Goal: Information Seeking & Learning: Stay updated

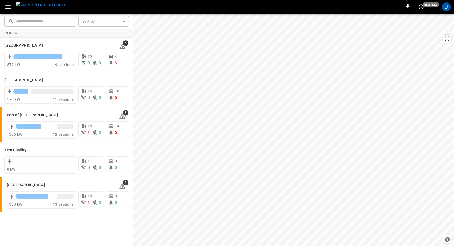
click at [4, 9] on button "button" at bounding box center [7, 7] width 11 height 10
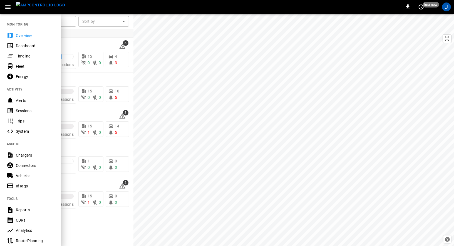
click at [21, 156] on div "Chargers" at bounding box center [35, 156] width 39 height 6
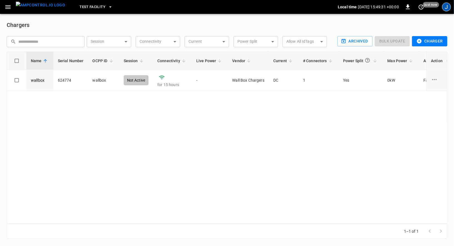
click at [446, 10] on div "J" at bounding box center [446, 7] width 9 height 9
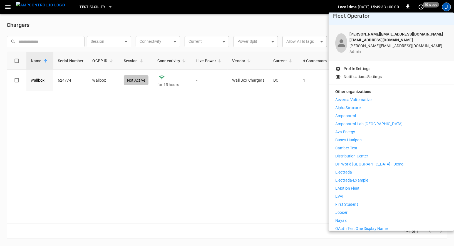
scroll to position [6, 0]
click at [376, 153] on li "Distribution Center" at bounding box center [391, 156] width 112 height 6
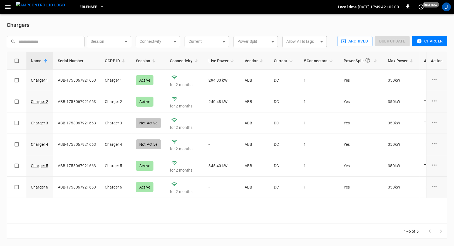
click at [87, 4] on button "Erlensee" at bounding box center [91, 7] width 29 height 11
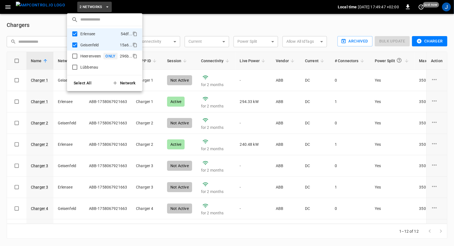
click at [91, 53] on div "Heerenveen" at bounding box center [87, 56] width 32 height 7
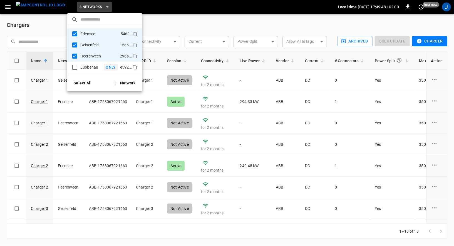
click at [87, 68] on p "Lübbenau" at bounding box center [91, 67] width 26 height 6
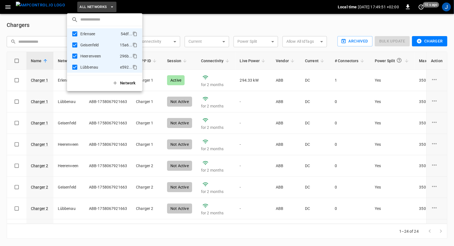
click at [180, 26] on div at bounding box center [227, 123] width 454 height 246
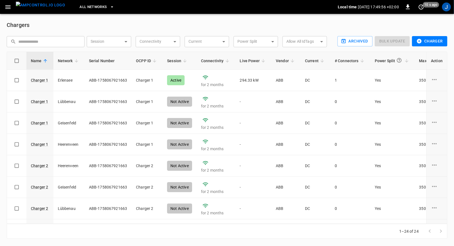
click at [77, 62] on icon at bounding box center [76, 60] width 5 height 5
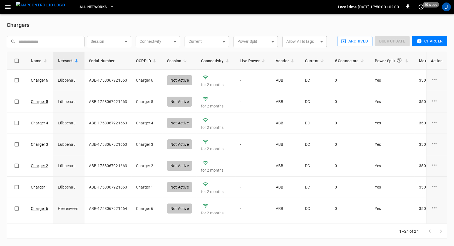
click at [45, 62] on icon at bounding box center [45, 60] width 3 height 3
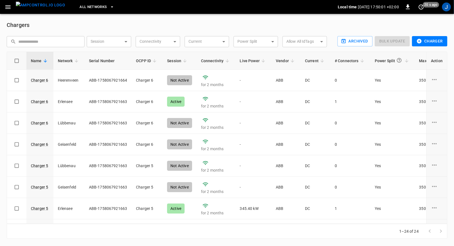
click at [77, 63] on icon at bounding box center [76, 60] width 5 height 5
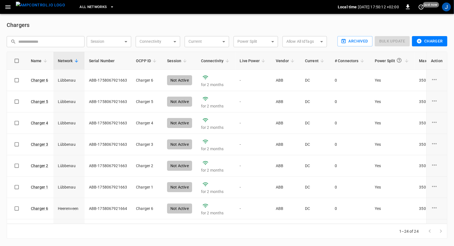
click at [72, 28] on h6 "Chargers" at bounding box center [227, 25] width 441 height 9
click at [11, 7] on button "button" at bounding box center [7, 7] width 11 height 10
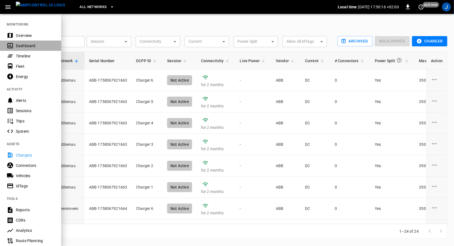
click at [25, 47] on div "Dashboard" at bounding box center [35, 46] width 39 height 6
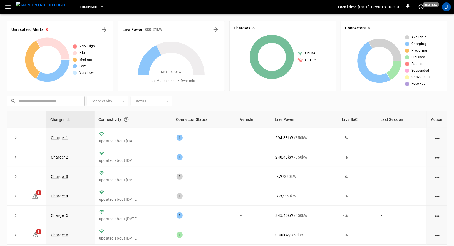
click at [84, 6] on span "Erlensee" at bounding box center [88, 7] width 18 height 6
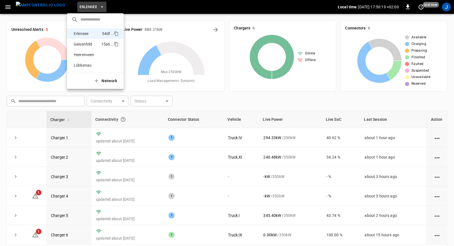
click at [84, 44] on p "Geisenfeld" at bounding box center [86, 44] width 30 height 6
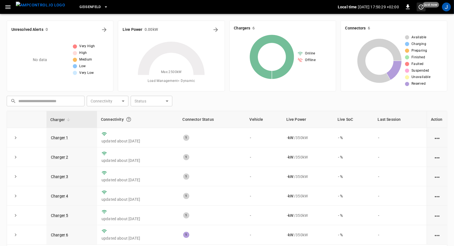
click at [422, 9] on icon "set refresh interval" at bounding box center [421, 6] width 5 height 5
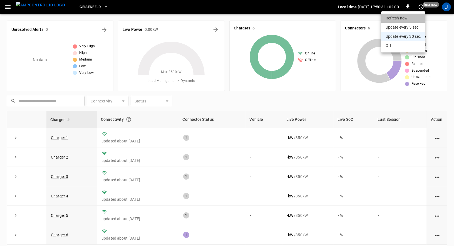
click at [395, 18] on li "Refresh now" at bounding box center [403, 18] width 44 height 9
click at [86, 6] on div at bounding box center [227, 123] width 454 height 246
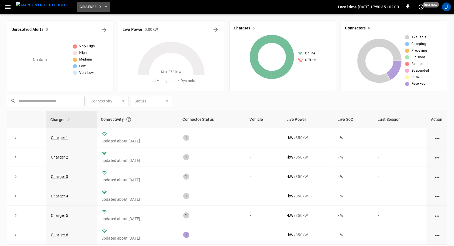
click at [85, 8] on span "Geisenfeld" at bounding box center [89, 7] width 21 height 6
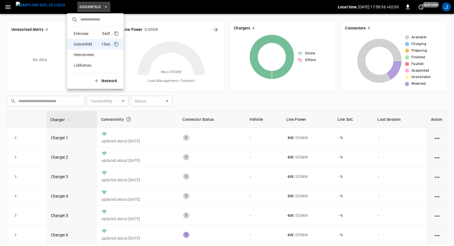
click at [83, 32] on p "Erlensee" at bounding box center [86, 34] width 31 height 6
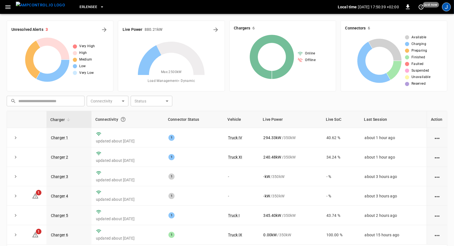
click at [443, 8] on div "J" at bounding box center [446, 7] width 9 height 9
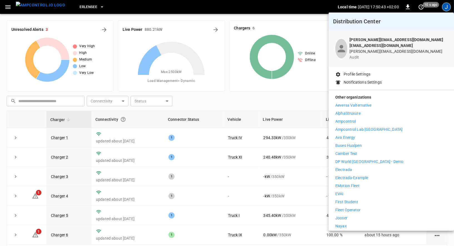
click at [355, 207] on p "Fleet Operator" at bounding box center [347, 210] width 25 height 6
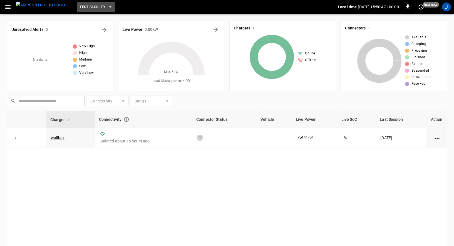
click at [93, 7] on span "Test Facility" at bounding box center [92, 7] width 26 height 6
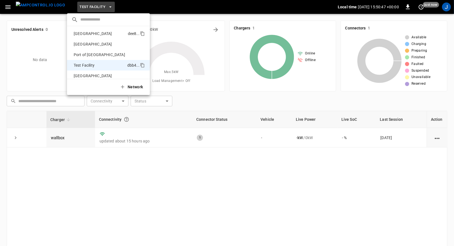
scroll to position [4, 0]
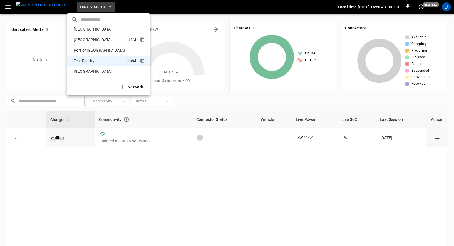
click at [92, 39] on p "Port of Barcelona" at bounding box center [100, 40] width 58 height 6
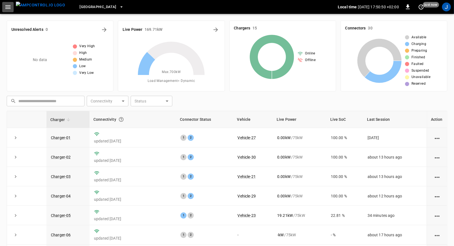
click at [9, 7] on icon "button" at bounding box center [7, 7] width 5 height 4
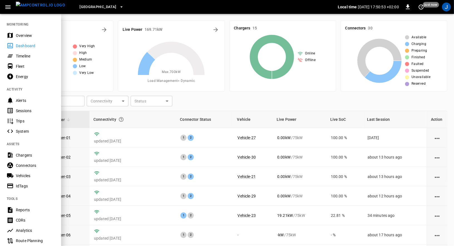
click at [101, 7] on span "Port of Barcelona" at bounding box center [97, 7] width 37 height 6
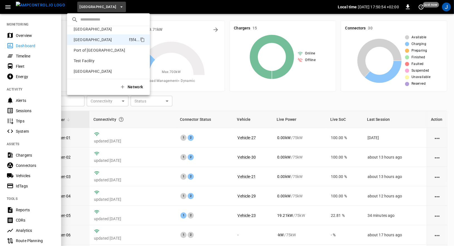
click at [422, 12] on div at bounding box center [227, 123] width 454 height 246
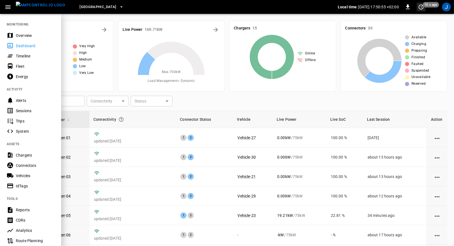
click at [422, 8] on icon "set refresh interval" at bounding box center [421, 6] width 5 height 5
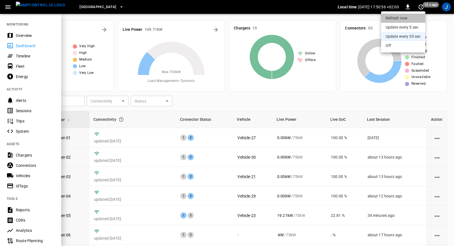
click at [411, 20] on li "Refresh now" at bounding box center [403, 18] width 44 height 9
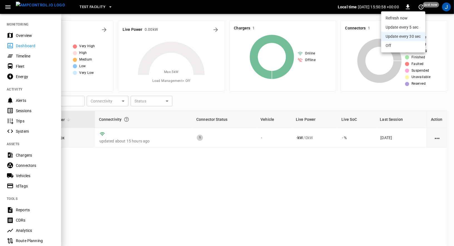
click at [346, 17] on div at bounding box center [227, 123] width 454 height 246
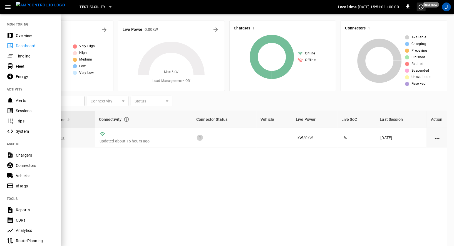
click at [423, 7] on icon "set refresh interval" at bounding box center [421, 6] width 5 height 5
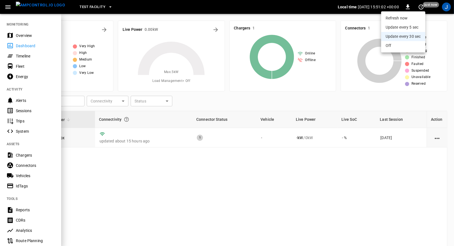
click at [410, 26] on li "Update every 5 sec" at bounding box center [403, 27] width 44 height 9
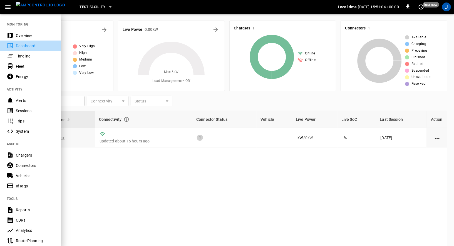
click at [33, 44] on div "Dashboard" at bounding box center [35, 46] width 39 height 6
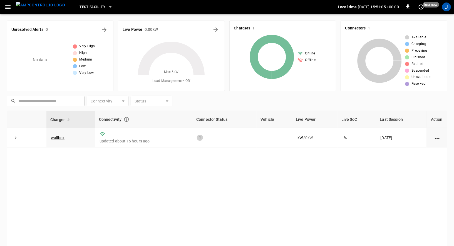
click at [92, 18] on div "Unresolved Alerts 0 No data Very High High Medium Low Very Low" at bounding box center [57, 53] width 111 height 75
click at [84, 7] on span "Test Facility" at bounding box center [92, 7] width 26 height 6
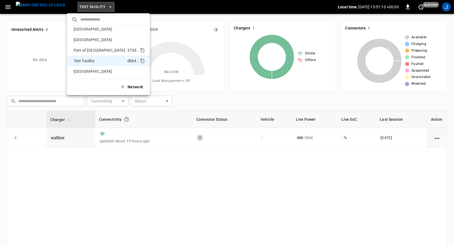
scroll to position [0, 0]
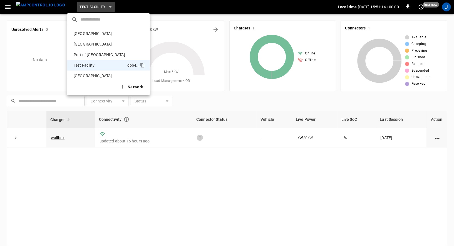
click at [29, 6] on div at bounding box center [227, 123] width 454 height 246
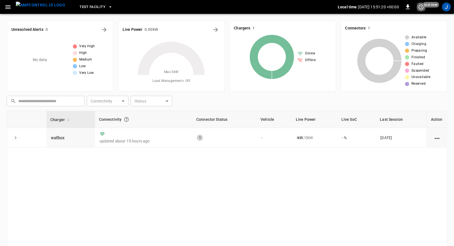
click at [421, 6] on icon "set refresh interval" at bounding box center [421, 7] width 7 height 7
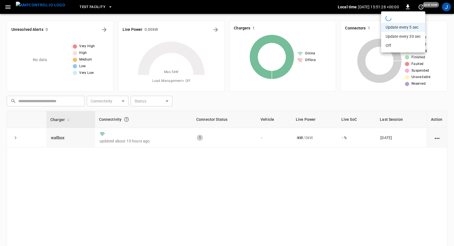
click at [36, 10] on div at bounding box center [227, 123] width 454 height 246
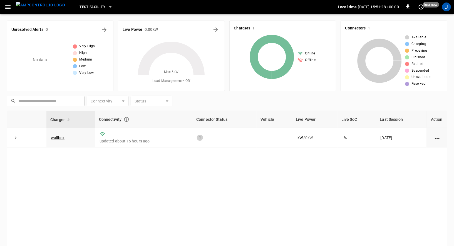
click at [38, 7] on img "menu" at bounding box center [40, 5] width 49 height 7
click at [3, 10] on button "button" at bounding box center [7, 7] width 11 height 10
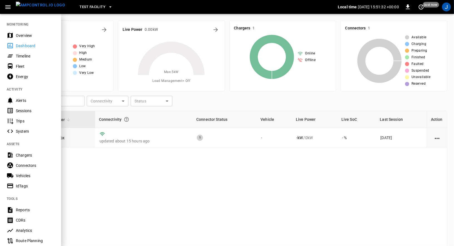
click at [29, 157] on div "Chargers" at bounding box center [35, 156] width 39 height 6
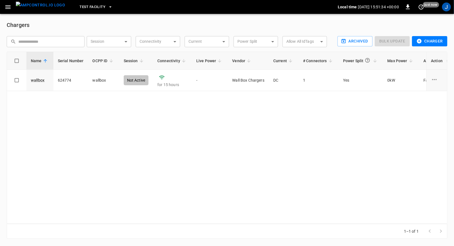
click at [32, 4] on img "menu" at bounding box center [40, 5] width 49 height 7
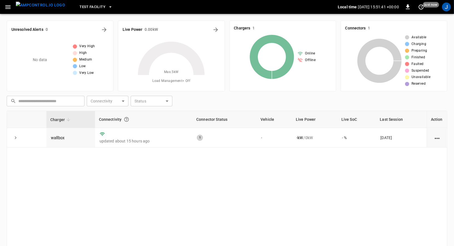
click at [87, 9] on span "Test Facility" at bounding box center [92, 7] width 26 height 6
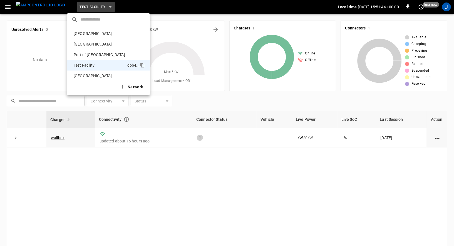
click at [157, 16] on div at bounding box center [227, 123] width 454 height 246
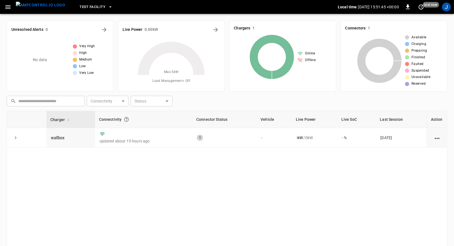
click at [421, 2] on div "Test Facility Local time 2025-09-17 15:51:45 +00:00 0 just now J" at bounding box center [227, 7] width 454 height 14
click at [421, 4] on icon "set refresh interval" at bounding box center [421, 7] width 7 height 7
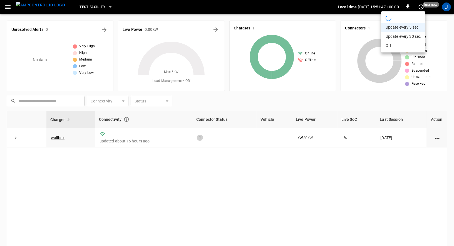
click at [366, 19] on div at bounding box center [227, 123] width 454 height 246
